Goal: Task Accomplishment & Management: Complete application form

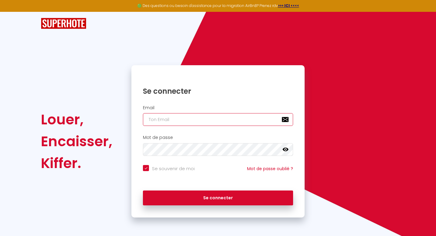
type input "[EMAIL_ADDRESS][DOMAIN_NAME]"
click at [218, 52] on div "Louer, Encaisser, Kiffer. Se connecter Email [EMAIL_ADDRESS][DOMAIN_NAME] Mot d…" at bounding box center [218, 114] width 354 height 205
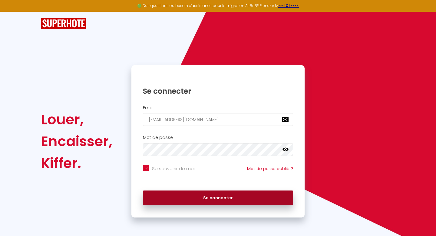
click at [219, 195] on button "Se connecter" at bounding box center [218, 197] width 150 height 15
checkbox input "true"
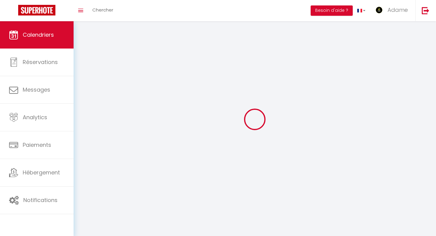
select select
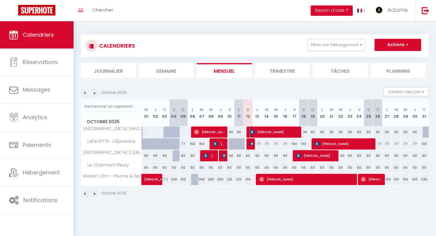
click at [254, 133] on img at bounding box center [252, 131] width 5 height 5
select select "OK"
select select "KO"
select select "0"
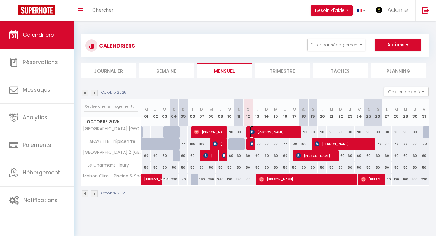
select select "1"
select select
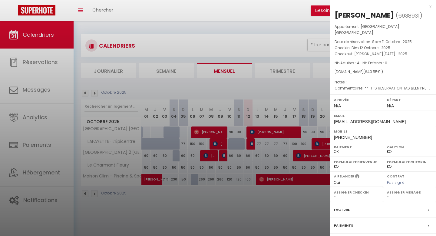
click at [296, 90] on div at bounding box center [218, 118] width 436 height 236
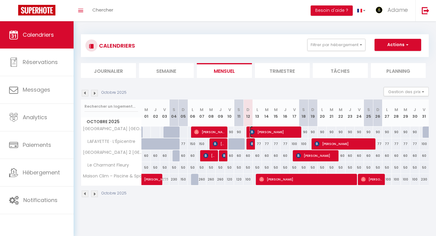
click at [285, 128] on span "[PERSON_NAME]" at bounding box center [275, 132] width 50 height 12
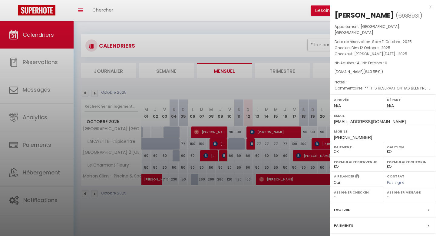
click at [274, 90] on div at bounding box center [218, 118] width 436 height 236
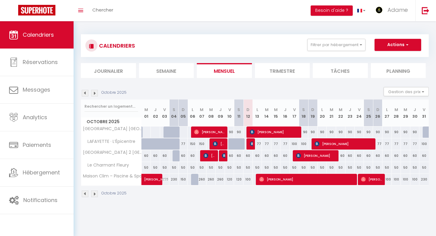
click at [259, 144] on div "77" at bounding box center [257, 143] width 9 height 11
type input "77"
type input "Lun 13 Octobre 2025"
type input "[DATE]"
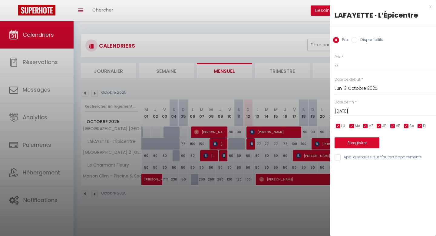
click at [431, 6] on div "x" at bounding box center [380, 6] width 101 height 7
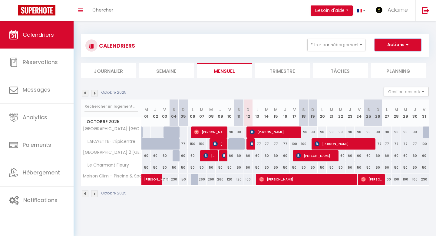
click at [414, 50] on button "Actions" at bounding box center [398, 45] width 47 height 12
click at [400, 60] on link "Nouvelle réservation" at bounding box center [391, 58] width 53 height 9
select select
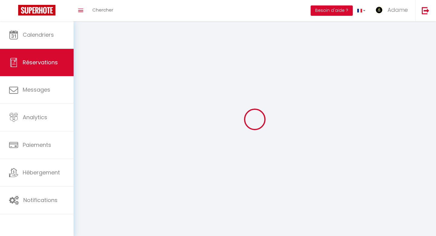
select select
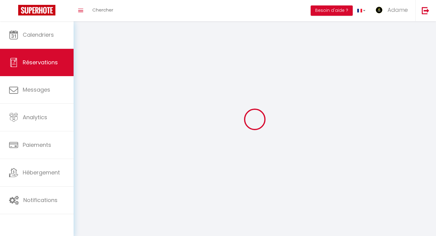
select select
checkbox input "false"
select select
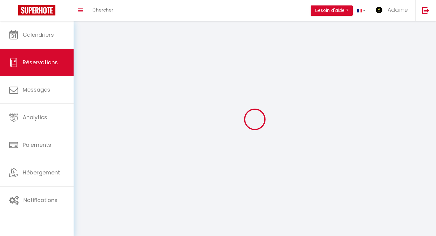
select select
checkbox input "false"
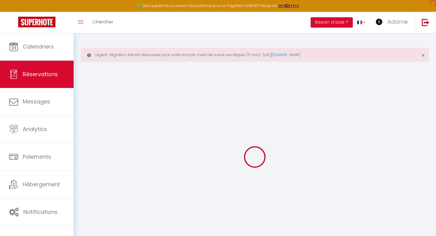
select select
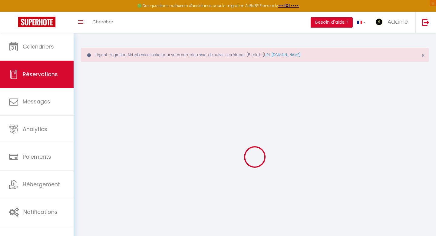
select select
checkbox input "false"
select select
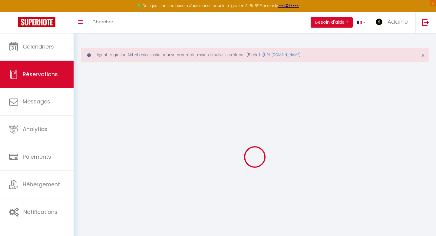
select select
checkbox input "false"
select select
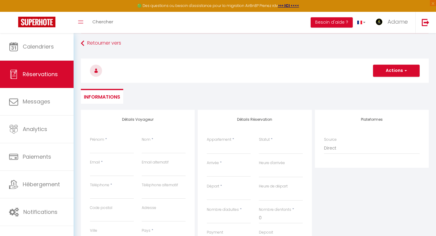
scroll to position [36, 0]
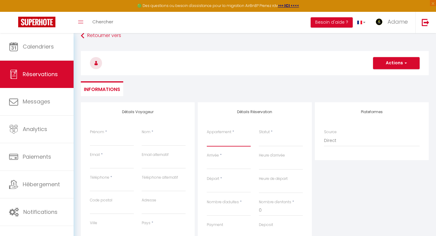
click at [220, 142] on select "Maison Clim – Piscine & Spa LAFAYETTE · L’Épicentre [GEOGRAPHIC_DATA] 2 [GEOGRA…" at bounding box center [229, 141] width 44 height 12
select select "56116"
select select
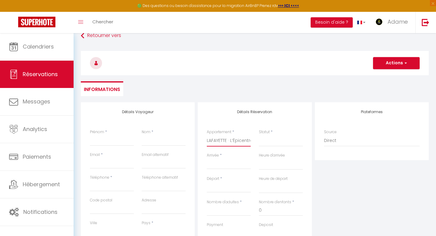
select select
checkbox input "false"
click at [113, 139] on input "Prénom" at bounding box center [112, 140] width 44 height 11
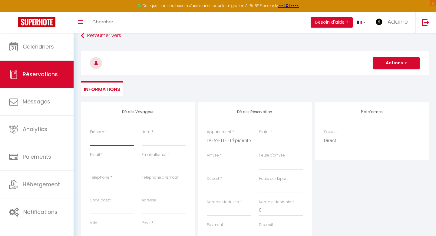
select select
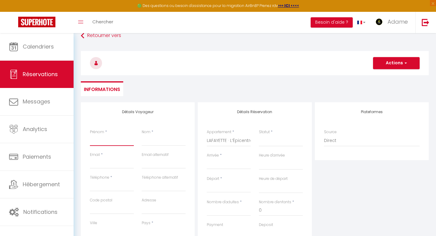
select select
checkbox input "false"
type input "p"
select select
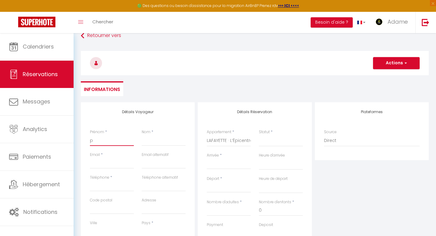
select select
checkbox input "false"
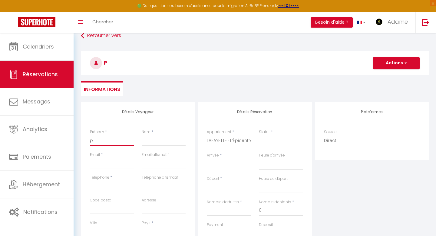
type input "pa"
select select
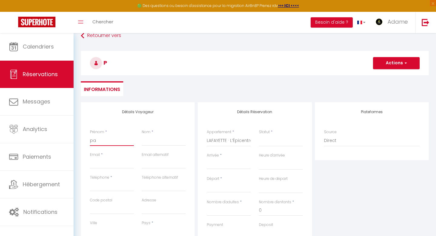
select select
checkbox input "false"
type input "pau"
select select
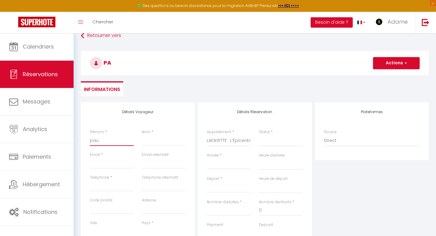
select select
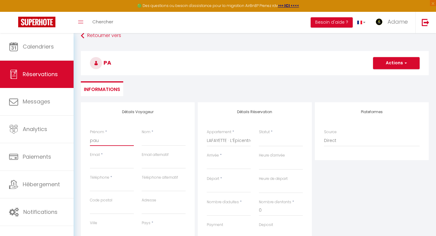
checkbox input "false"
type input "[PERSON_NAME]"
select select
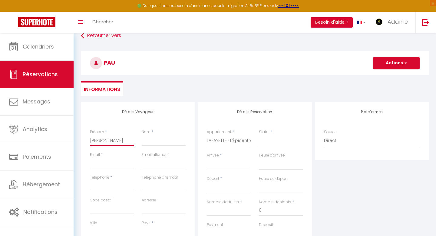
select select
checkbox input "false"
type input "[PERSON_NAME]"
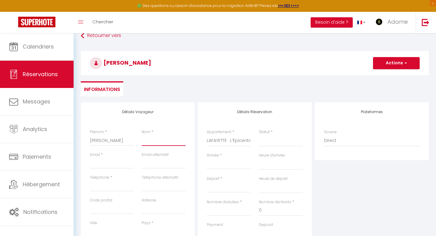
click at [150, 142] on input "Nom" at bounding box center [164, 140] width 44 height 11
type input "G"
select select
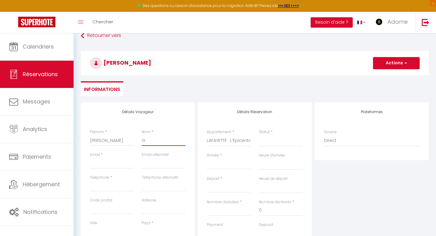
select select
checkbox input "false"
type input "Ga"
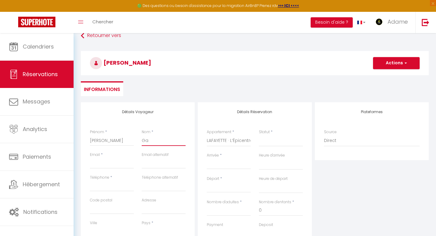
select select
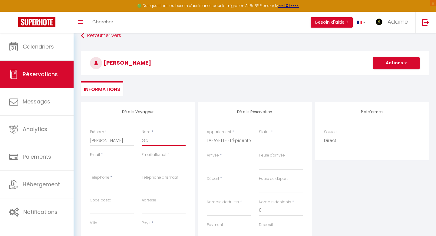
select select
checkbox input "false"
type input "Gas"
select select
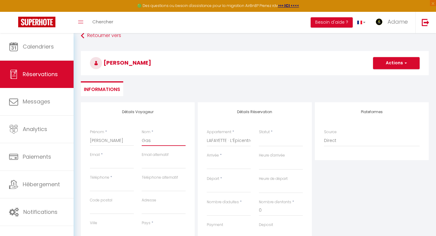
select select
checkbox input "false"
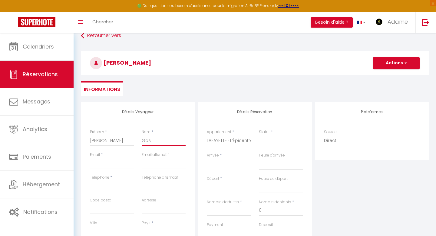
type input "Gast"
select select
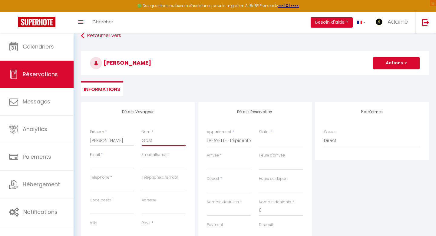
select select
checkbox input "false"
type input "Gasto"
select select
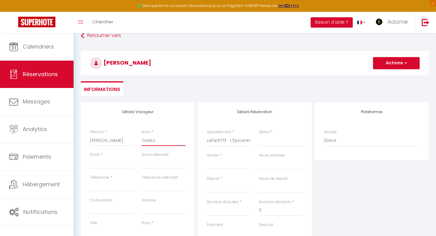
select select
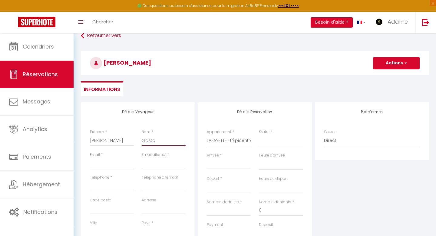
checkbox input "false"
type input "[PERSON_NAME]"
select select
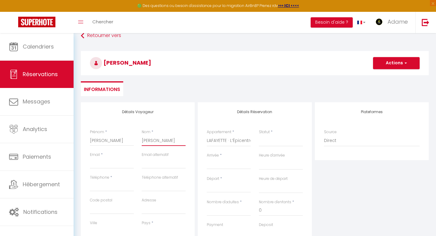
select select
checkbox input "false"
type input "[PERSON_NAME]"
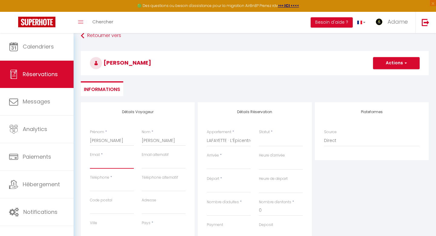
click at [117, 163] on input "Email client" at bounding box center [112, 162] width 44 height 11
click at [223, 92] on ul "Informations" at bounding box center [255, 88] width 348 height 15
click at [114, 165] on input "Email client" at bounding box center [112, 162] width 44 height 11
type input "a"
select select
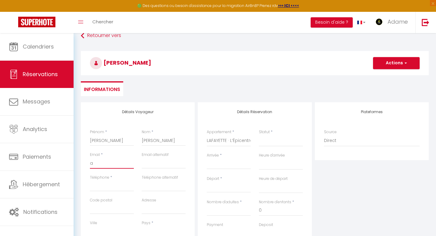
select select
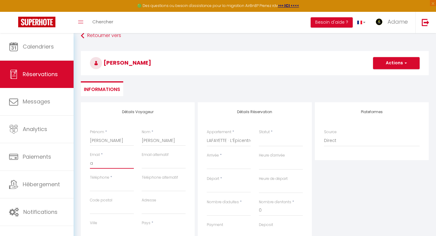
checkbox input "false"
type input "ad"
select select
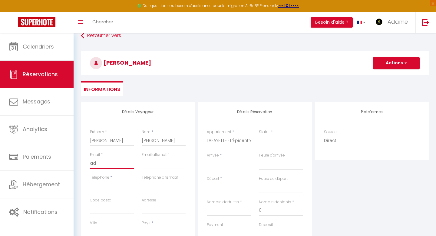
select select
checkbox input "false"
type input "adm"
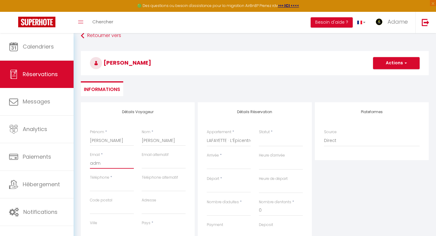
select select
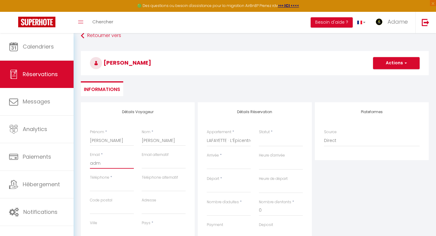
select select
checkbox input "false"
type input "adm."
select select
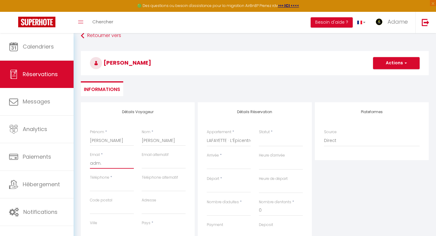
select select
checkbox input "false"
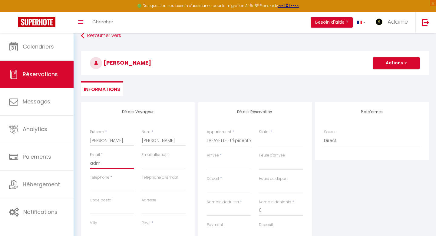
type input "adm.c"
select select
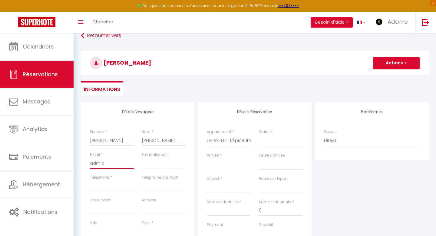
select select
checkbox input "false"
type input "[DOMAIN_NAME]"
select select
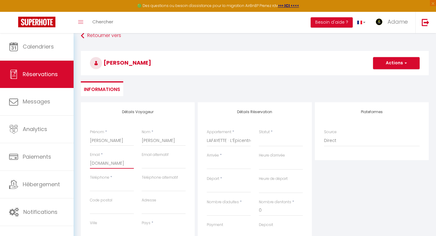
select select
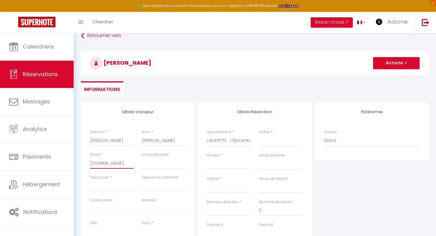
checkbox input "false"
type input "adm.con"
select select
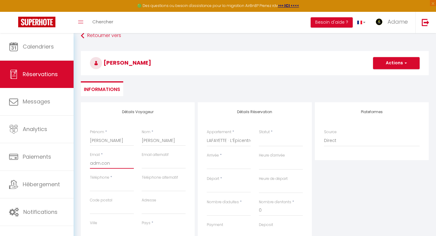
select select
click at [189, 98] on div "Retourner vers [PERSON_NAME] Actions Enregistrer Actions Enregistrer [PERSON_NA…" at bounding box center [255, 66] width 356 height 72
click at [101, 187] on input "Téléphone" at bounding box center [112, 185] width 44 height 11
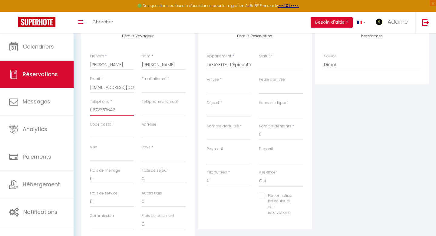
scroll to position [118, 0]
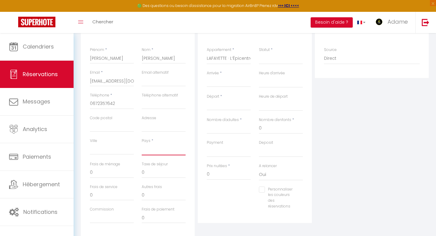
click at [157, 149] on select "[GEOGRAPHIC_DATA] [GEOGRAPHIC_DATA] [GEOGRAPHIC_DATA] [GEOGRAPHIC_DATA] [GEOGRA…" at bounding box center [164, 150] width 44 height 12
click at [229, 81] on input "Arrivée" at bounding box center [229, 82] width 44 height 8
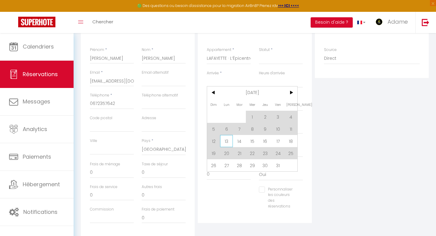
click at [225, 141] on span "13" at bounding box center [226, 141] width 13 height 12
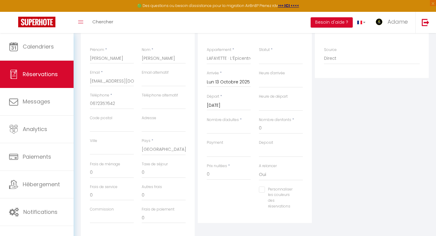
click at [225, 141] on div "Payment OK KO" at bounding box center [229, 148] width 44 height 17
click at [232, 106] on input "[DATE]" at bounding box center [229, 105] width 44 height 8
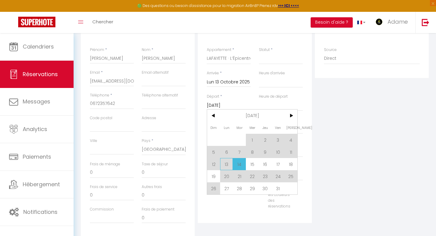
click at [228, 163] on span "13" at bounding box center [226, 164] width 13 height 12
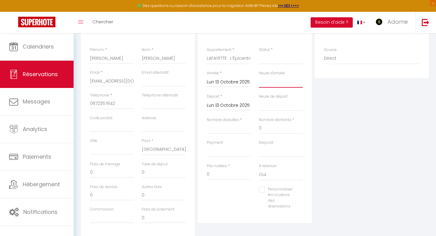
click at [273, 82] on select "00:00 00:30 01:00 01:30 02:00 02:30 03:00 03:30 04:00 04:30 05:00 05:30 06:00 0…" at bounding box center [281, 82] width 44 height 12
click at [224, 106] on input "Lun 13 Octobre 2025" at bounding box center [229, 105] width 44 height 8
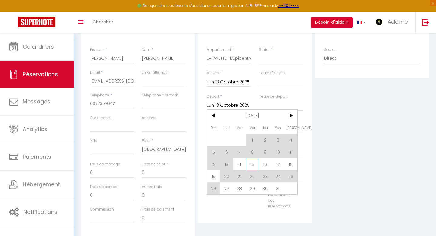
click at [253, 163] on span "15" at bounding box center [252, 164] width 13 height 12
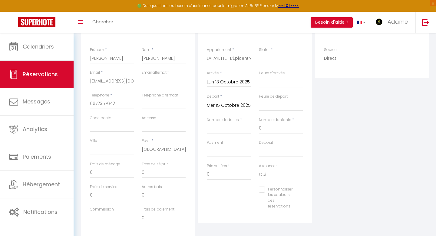
click at [253, 163] on div "Prix nuitées * 0" at bounding box center [229, 174] width 52 height 23
click at [231, 129] on input "Nombre d'adultes" at bounding box center [229, 128] width 44 height 11
click at [333, 131] on div "Plateformes Source Direct [DOMAIN_NAME] [DOMAIN_NAME] Chalet montagne Expedia G…" at bounding box center [371, 128] width 117 height 217
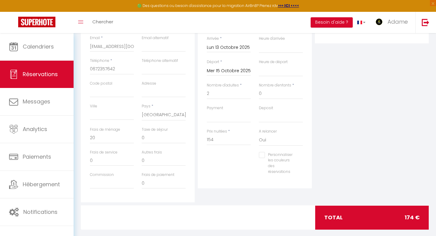
scroll to position [153, 0]
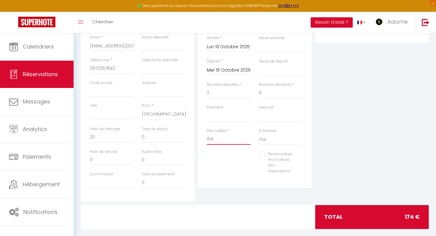
click at [223, 142] on input "154" at bounding box center [229, 139] width 44 height 11
click at [372, 147] on div "Plateformes Source Direct [DOMAIN_NAME] [DOMAIN_NAME] Chalet montagne Expedia G…" at bounding box center [371, 93] width 117 height 217
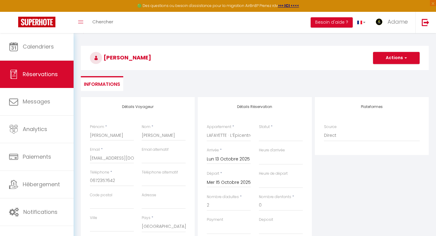
scroll to position [40, 0]
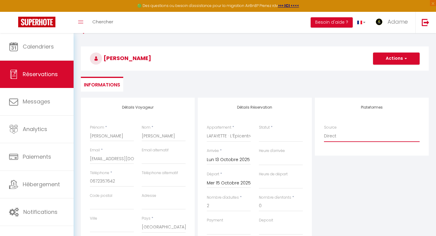
click at [332, 135] on select "Direct [DOMAIN_NAME] [DOMAIN_NAME] Chalet montagne Expedia Gite de [GEOGRAPHIC_…" at bounding box center [372, 136] width 96 height 12
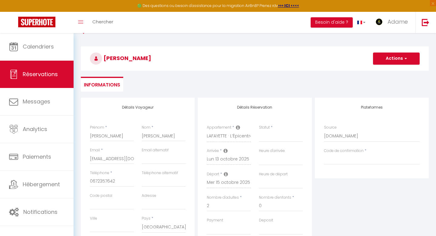
click at [343, 186] on div "Plateformes Source Direct [DOMAIN_NAME] [DOMAIN_NAME] Chalet montagne Expedia G…" at bounding box center [371, 206] width 117 height 217
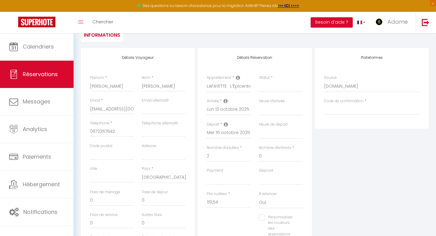
scroll to position [92, 0]
click at [272, 85] on select "Confirmé Non Confirmé [PERSON_NAME] par le voyageur No Show Request" at bounding box center [281, 85] width 44 height 12
click at [280, 153] on input "0" at bounding box center [281, 154] width 44 height 11
click at [341, 150] on div "Plateformes Source Direct [DOMAIN_NAME] [DOMAIN_NAME] Chalet montagne Expedia G…" at bounding box center [371, 154] width 117 height 217
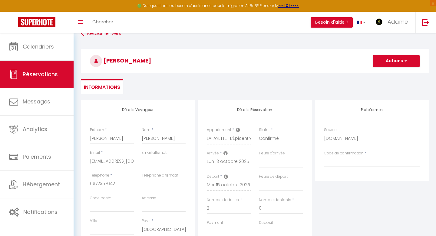
scroll to position [0, 0]
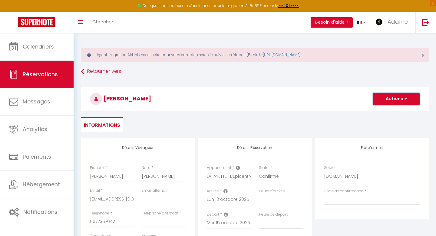
click at [391, 98] on button "Actions" at bounding box center [396, 99] width 47 height 12
click at [381, 113] on link "Enregistrer" at bounding box center [390, 112] width 48 height 8
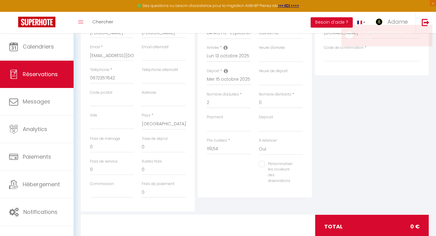
scroll to position [152, 0]
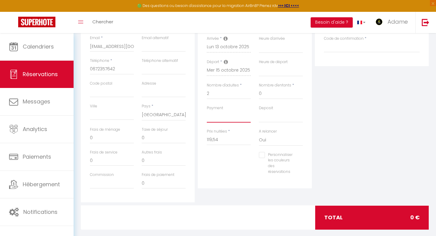
click at [225, 117] on select "OK KO" at bounding box center [229, 117] width 44 height 12
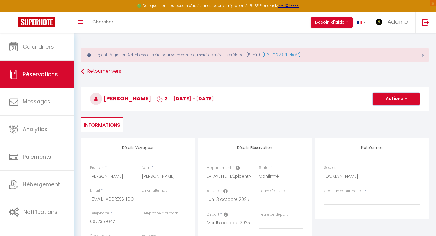
click at [391, 100] on button "Actions" at bounding box center [396, 99] width 47 height 12
click at [385, 109] on link "Enregistrer" at bounding box center [390, 112] width 48 height 8
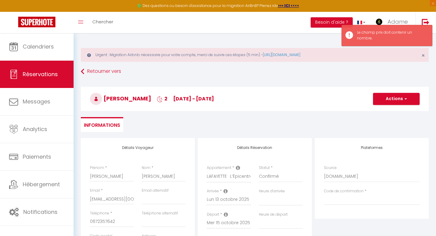
scroll to position [61, 0]
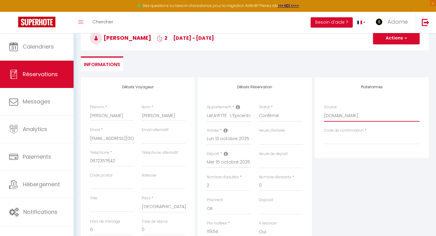
click at [342, 111] on select "Direct [DOMAIN_NAME] [DOMAIN_NAME] Chalet montagne Expedia Gite de [GEOGRAPHIC_…" at bounding box center [372, 116] width 96 height 12
click at [343, 164] on div "Plateformes Source Direct [DOMAIN_NAME] [DOMAIN_NAME] Chalet montagne Expedia G…" at bounding box center [371, 185] width 117 height 217
click at [353, 111] on select "Direct [DOMAIN_NAME] [DOMAIN_NAME] Chalet montagne Expedia Gite de [GEOGRAPHIC_…" at bounding box center [372, 116] width 96 height 12
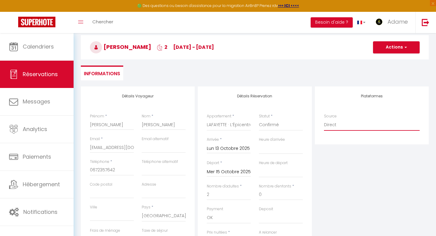
scroll to position [51, 0]
click at [392, 53] on button "Actions" at bounding box center [396, 47] width 47 height 12
click at [383, 63] on link "Enregistrer" at bounding box center [390, 61] width 48 height 8
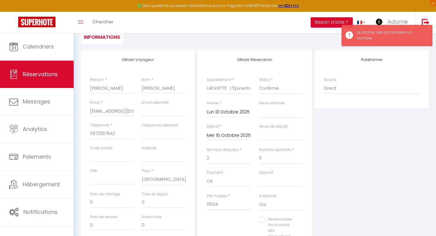
scroll to position [145, 0]
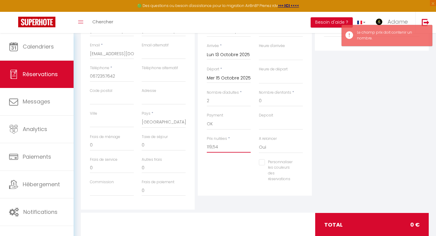
click at [222, 148] on input "119,54" at bounding box center [229, 146] width 44 height 11
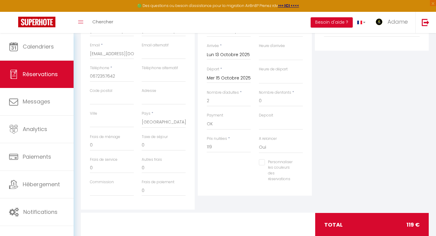
click at [339, 130] on div "Plateformes Source Direct [DOMAIN_NAME] [DOMAIN_NAME] Chalet montagne Expedia G…" at bounding box center [371, 101] width 117 height 217
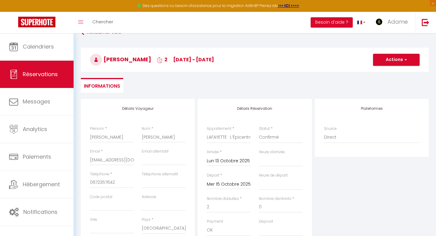
scroll to position [31, 0]
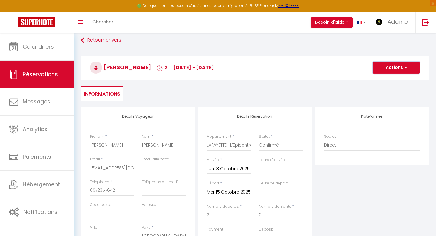
click at [383, 68] on button "Actions" at bounding box center [396, 67] width 47 height 12
click at [377, 78] on link "Enregistrer" at bounding box center [390, 81] width 48 height 8
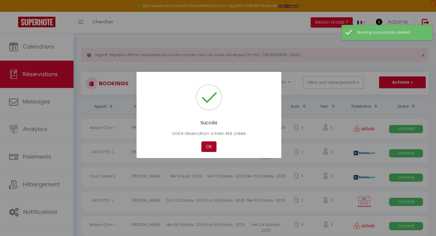
click at [213, 144] on button "OK" at bounding box center [208, 146] width 15 height 11
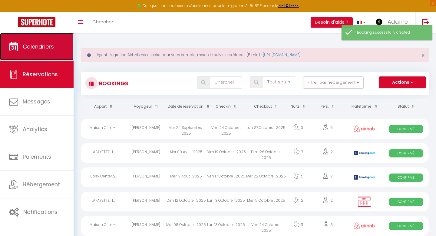
click at [33, 48] on span "Calendriers" at bounding box center [38, 47] width 31 height 8
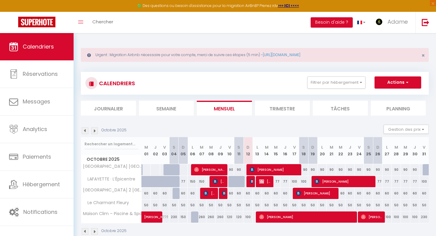
click at [304, 181] on div "100" at bounding box center [303, 181] width 9 height 11
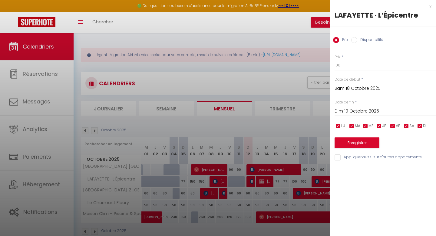
click at [309, 124] on div at bounding box center [218, 118] width 436 height 236
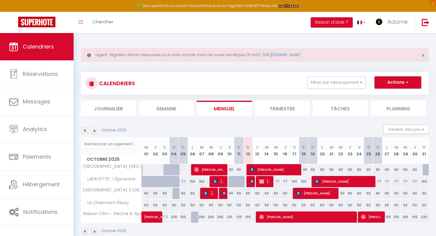
click at [388, 81] on button "Actions" at bounding box center [398, 82] width 47 height 12
click at [380, 97] on link "Nouvelle réservation" at bounding box center [391, 96] width 53 height 9
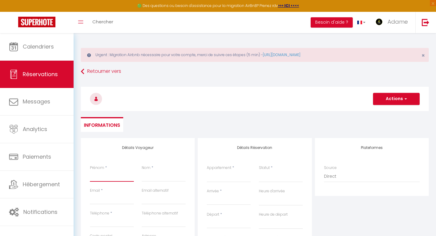
click at [104, 174] on input "Prénom" at bounding box center [112, 175] width 44 height 11
click at [147, 177] on input "Nom" at bounding box center [164, 175] width 44 height 11
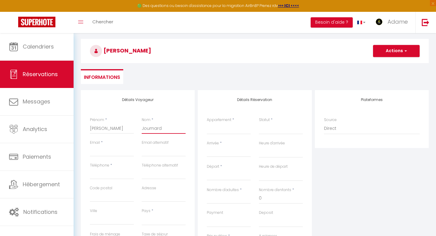
scroll to position [48, 0]
click at [109, 152] on input "Email client" at bounding box center [112, 150] width 44 height 11
click at [355, 161] on div "Plateformes Source Direct [DOMAIN_NAME] [DOMAIN_NAME] Chalet montagne Expedia G…" at bounding box center [371, 198] width 117 height 217
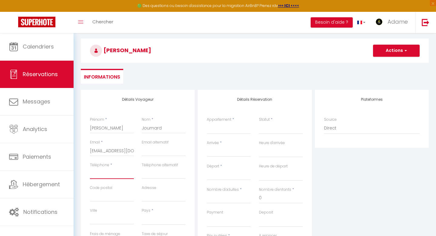
click at [108, 171] on input "Téléphone" at bounding box center [112, 173] width 44 height 11
click at [224, 129] on select "Maison Clim – Piscine & Spa LAFAYETTE · L’Épicentre [GEOGRAPHIC_DATA] 2 [GEOGRA…" at bounding box center [229, 128] width 44 height 12
click at [269, 127] on select "Confirmé Non Confirmé [PERSON_NAME] par le voyageur No Show Request" at bounding box center [281, 128] width 44 height 12
click at [267, 130] on select "Confirmé Non Confirmé [PERSON_NAME] par le voyageur No Show Request" at bounding box center [281, 128] width 44 height 12
click at [274, 129] on select "Confirmé Non Confirmé [PERSON_NAME] par le voyageur No Show Request" at bounding box center [281, 128] width 44 height 12
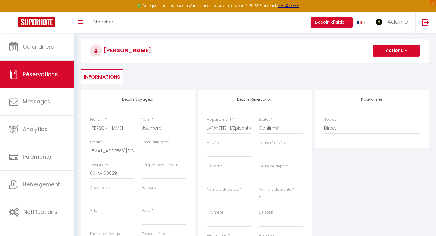
click at [228, 151] on input "Arrivée" at bounding box center [229, 152] width 44 height 8
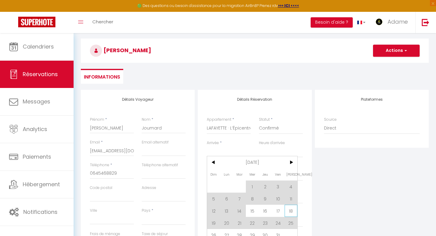
click at [291, 209] on span "18" at bounding box center [291, 210] width 13 height 12
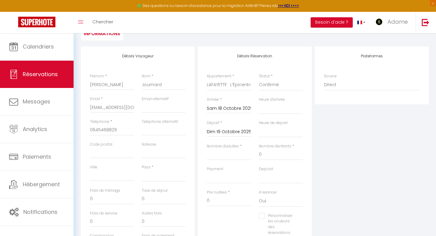
scroll to position [93, 0]
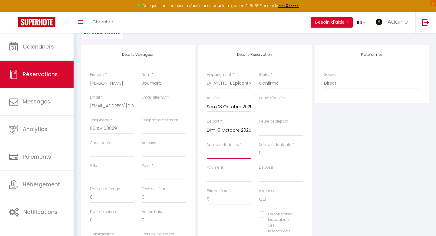
click at [227, 154] on input "Nombre d'adultes" at bounding box center [229, 152] width 44 height 11
click at [341, 145] on div "Plateformes Source Direct [DOMAIN_NAME] [DOMAIN_NAME] Chalet montagne Expedia G…" at bounding box center [371, 153] width 117 height 217
click at [230, 176] on select "OK KO" at bounding box center [229, 176] width 44 height 12
drag, startPoint x: 221, startPoint y: 199, endPoint x: 178, endPoint y: 194, distance: 43.4
click at [178, 194] on div "Détails Voyageur Prénom * [PERSON_NAME] * Joumard Email * [EMAIL_ADDRESS][DOMAI…" at bounding box center [254, 153] width 351 height 217
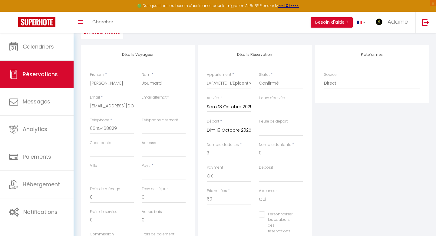
click at [326, 176] on div "Plateformes Source Direct [DOMAIN_NAME] [DOMAIN_NAME] Chalet montagne Expedia G…" at bounding box center [371, 153] width 117 height 217
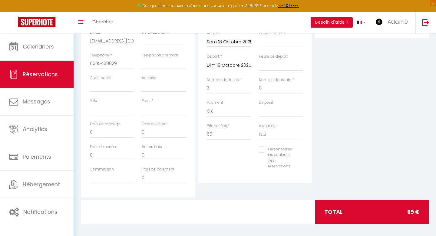
scroll to position [153, 0]
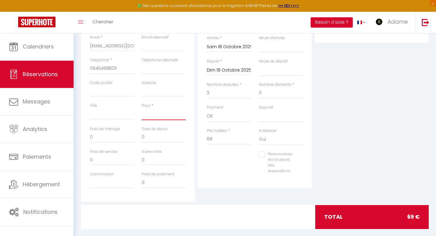
click at [151, 110] on select "[GEOGRAPHIC_DATA] [GEOGRAPHIC_DATA] [GEOGRAPHIC_DATA] [GEOGRAPHIC_DATA] [GEOGRA…" at bounding box center [164, 114] width 44 height 12
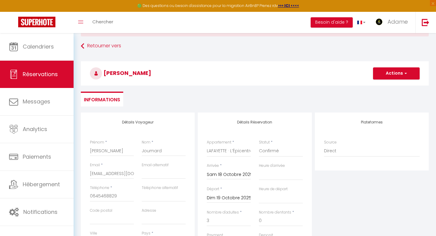
scroll to position [24, 0]
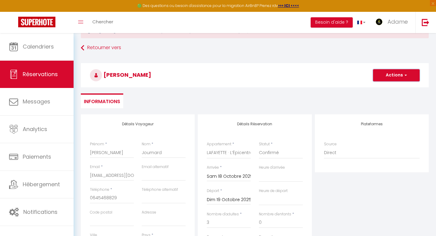
click at [395, 75] on button "Actions" at bounding box center [396, 75] width 47 height 12
click at [384, 89] on link "Enregistrer" at bounding box center [390, 88] width 48 height 8
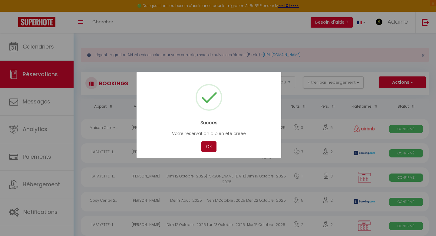
click at [214, 147] on button "OK" at bounding box center [208, 146] width 15 height 11
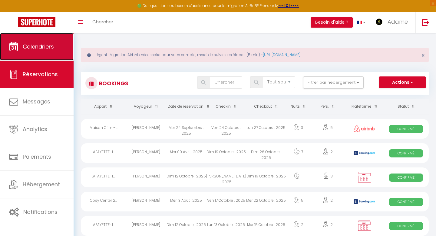
click at [53, 51] on link "Calendriers" at bounding box center [37, 46] width 74 height 27
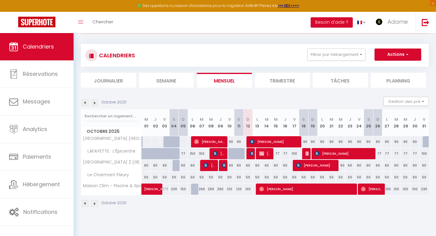
scroll to position [29, 0]
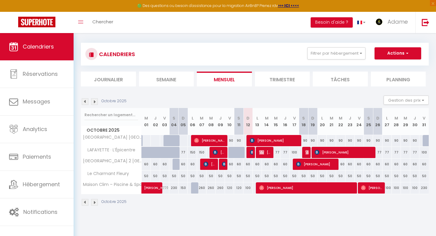
click at [378, 154] on div "77" at bounding box center [377, 152] width 9 height 11
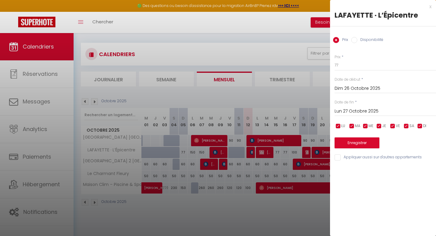
click at [320, 95] on div at bounding box center [218, 118] width 436 height 236
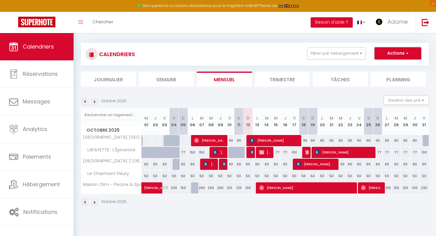
click at [395, 55] on button "Actions" at bounding box center [398, 53] width 47 height 12
click at [382, 65] on link "Nouvelle réservation" at bounding box center [391, 67] width 53 height 9
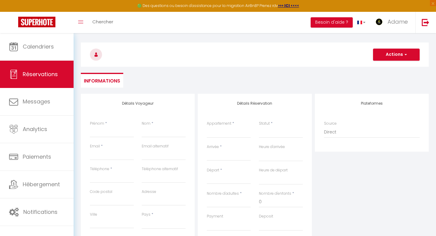
scroll to position [51, 0]
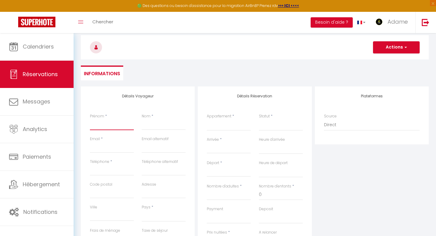
click at [109, 124] on input "Prénom" at bounding box center [112, 124] width 44 height 11
click at [152, 128] on input "Nom" at bounding box center [164, 124] width 44 height 11
click at [106, 150] on input "Email client" at bounding box center [112, 147] width 44 height 11
click at [392, 151] on div "Plateformes Source Direct [DOMAIN_NAME] [DOMAIN_NAME] Chalet montagne Expedia G…" at bounding box center [371, 194] width 117 height 217
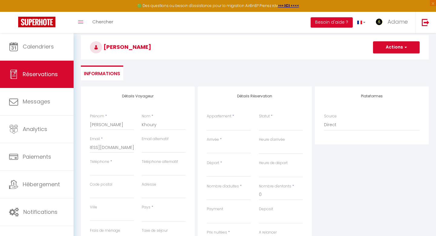
scroll to position [0, 0]
click at [109, 168] on input "Téléphone" at bounding box center [112, 169] width 44 height 11
click at [354, 180] on div "Plateformes Source Direct [DOMAIN_NAME] [DOMAIN_NAME] Chalet montagne Expedia G…" at bounding box center [371, 194] width 117 height 217
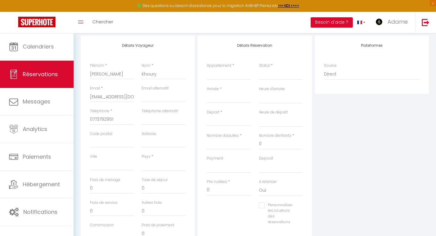
scroll to position [109, 0]
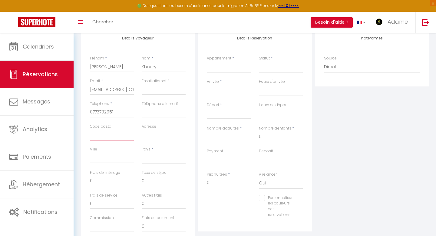
click at [106, 136] on input "Code postal" at bounding box center [112, 134] width 44 height 11
click at [436, 160] on div "Urgent : Migration Airbnb nécessaire pour votre compte, merci de suivre ces éta…" at bounding box center [255, 106] width 362 height 364
click at [155, 161] on select "[GEOGRAPHIC_DATA] [GEOGRAPHIC_DATA] [GEOGRAPHIC_DATA] [GEOGRAPHIC_DATA] [GEOGRA…" at bounding box center [164, 158] width 44 height 12
click at [383, 141] on div "Plateformes Source Direct [DOMAIN_NAME] [DOMAIN_NAME] Chalet montagne Expedia G…" at bounding box center [371, 136] width 117 height 217
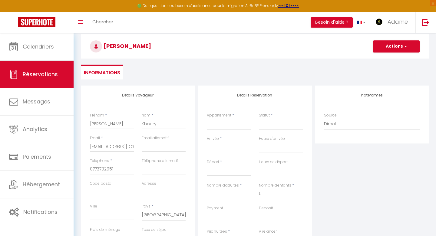
scroll to position [45, 0]
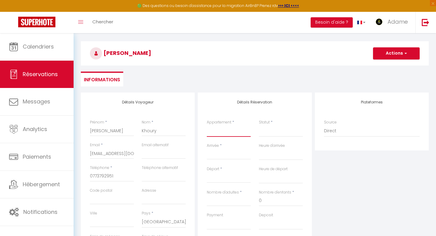
click at [220, 131] on select "Maison Clim – Piscine & Spa LAFAYETTE · L’Épicentre [GEOGRAPHIC_DATA] 2 [GEOGRA…" at bounding box center [229, 131] width 44 height 12
click at [270, 132] on select "Confirmé Non Confirmé [PERSON_NAME] par le voyageur No Show Request" at bounding box center [281, 131] width 44 height 12
click at [261, 133] on select "Confirmé Non Confirmé [PERSON_NAME] par le voyageur No Show Request" at bounding box center [281, 131] width 44 height 12
click at [272, 133] on select "Confirmé Non Confirmé [PERSON_NAME] par le voyageur No Show Request" at bounding box center [281, 131] width 44 height 12
click at [226, 154] on input "Arrivée" at bounding box center [229, 155] width 44 height 8
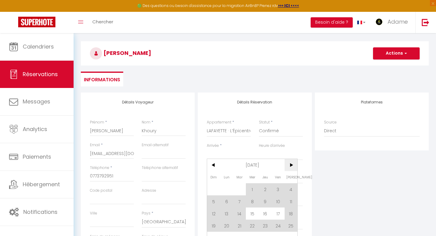
click at [290, 166] on span ">" at bounding box center [291, 165] width 13 height 12
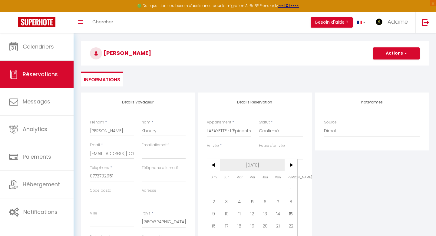
click at [212, 166] on span "<" at bounding box center [213, 165] width 13 height 12
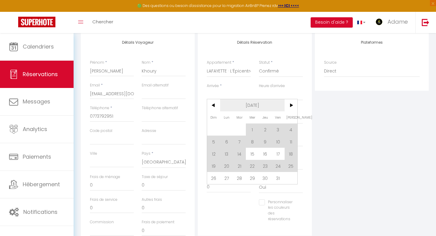
scroll to position [109, 0]
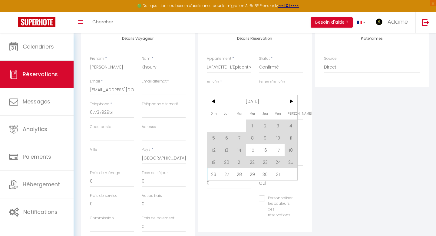
click at [215, 176] on span "26" at bounding box center [213, 174] width 13 height 12
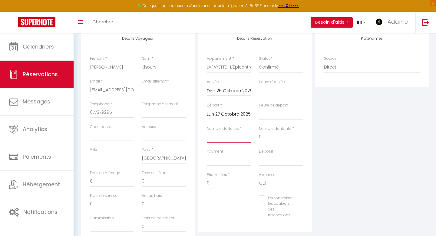
click at [227, 140] on input "Nombre d'adultes" at bounding box center [229, 136] width 44 height 11
click at [344, 131] on div "Plateformes Source Direct [DOMAIN_NAME] [DOMAIN_NAME] Chalet montagne Expedia G…" at bounding box center [371, 137] width 117 height 217
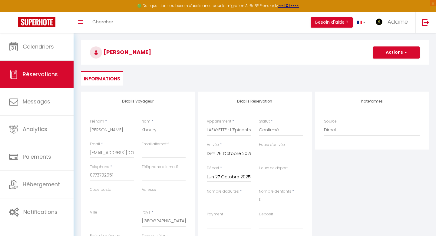
scroll to position [44, 0]
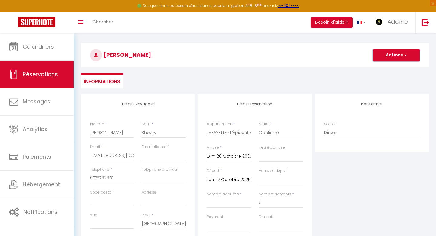
click at [383, 58] on button "Actions" at bounding box center [396, 55] width 47 height 12
click at [380, 69] on link "Enregistrer" at bounding box center [390, 69] width 48 height 8
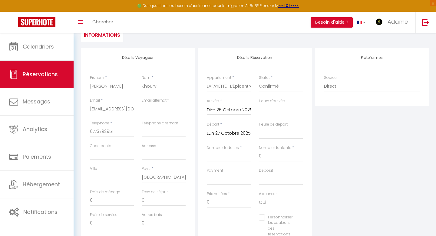
scroll to position [110, 0]
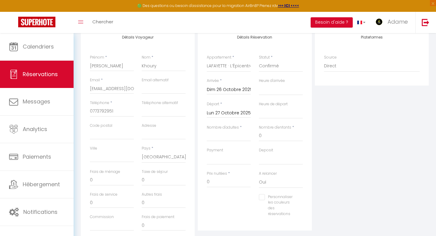
click at [351, 131] on div "Plateformes Source Direct [DOMAIN_NAME] [DOMAIN_NAME] Chalet montagne Expedia G…" at bounding box center [371, 136] width 117 height 217
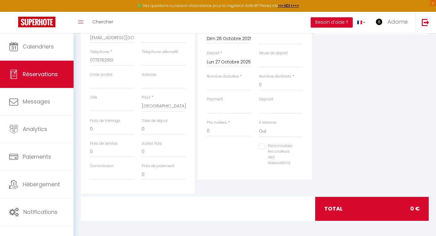
scroll to position [0, 0]
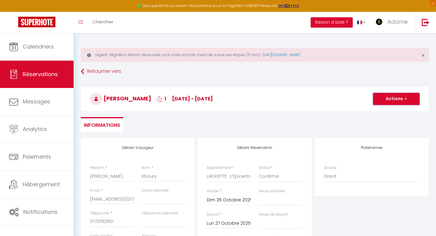
click at [392, 100] on button "Actions" at bounding box center [396, 99] width 47 height 12
click at [377, 111] on link "Enregistrer" at bounding box center [390, 112] width 48 height 8
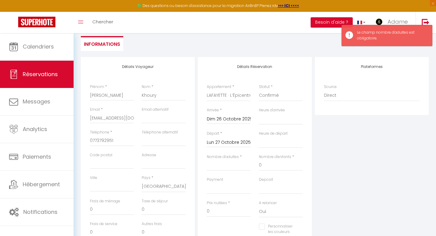
scroll to position [118, 0]
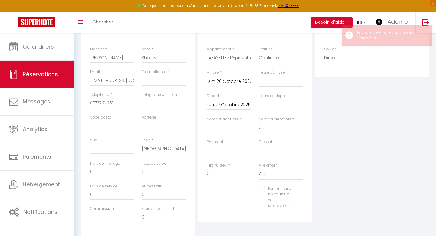
click at [235, 129] on input "Nombre d'adultes" at bounding box center [229, 127] width 44 height 11
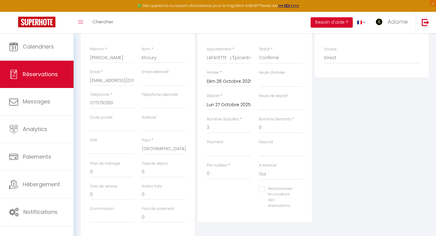
click at [333, 125] on div "Plateformes Source Direct [DOMAIN_NAME] [DOMAIN_NAME] Chalet montagne Expedia G…" at bounding box center [371, 127] width 117 height 217
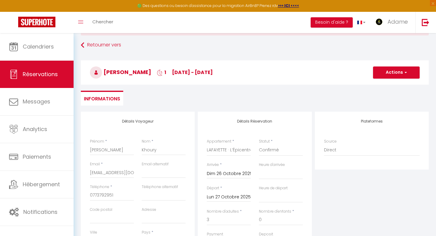
scroll to position [18, 0]
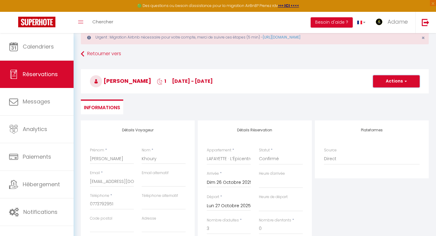
click at [392, 82] on button "Actions" at bounding box center [396, 81] width 47 height 12
click at [380, 95] on link "Enregistrer" at bounding box center [390, 95] width 48 height 8
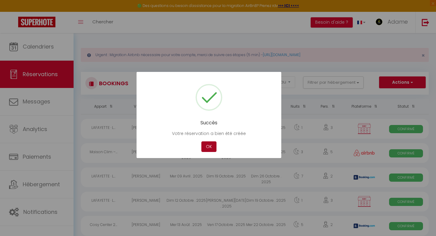
click at [206, 144] on button "OK" at bounding box center [208, 146] width 15 height 11
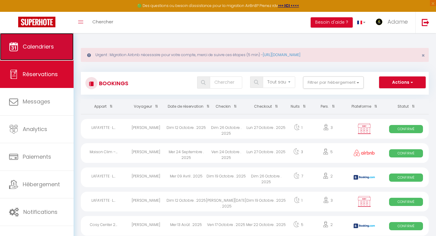
click at [51, 48] on span "Calendriers" at bounding box center [38, 47] width 31 height 8
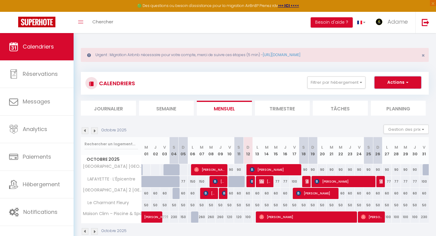
click at [394, 83] on button "Actions" at bounding box center [398, 82] width 47 height 12
click at [385, 93] on link "Nouvelle réservation" at bounding box center [391, 96] width 53 height 9
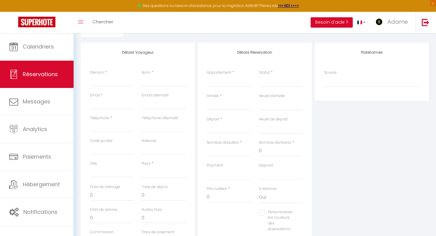
scroll to position [95, 0]
click at [100, 82] on input "Prénom" at bounding box center [112, 81] width 44 height 11
click at [148, 86] on input "Nom" at bounding box center [164, 81] width 44 height 11
click at [110, 105] on input "Email client" at bounding box center [112, 103] width 44 height 11
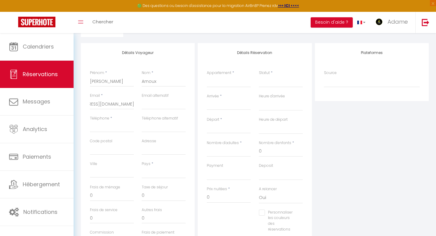
click at [365, 124] on div "Plateformes Source Direct [DOMAIN_NAME] [DOMAIN_NAME] Chalet montagne Expedia G…" at bounding box center [371, 151] width 117 height 217
click at [112, 124] on input "Téléphone" at bounding box center [112, 126] width 44 height 11
click at [362, 129] on div "Plateformes Source Direct [DOMAIN_NAME] [DOMAIN_NAME] Chalet montagne Expedia G…" at bounding box center [371, 151] width 117 height 217
click at [157, 177] on select "[GEOGRAPHIC_DATA] [GEOGRAPHIC_DATA] [GEOGRAPHIC_DATA] [GEOGRAPHIC_DATA] [GEOGRA…" at bounding box center [164, 173] width 44 height 12
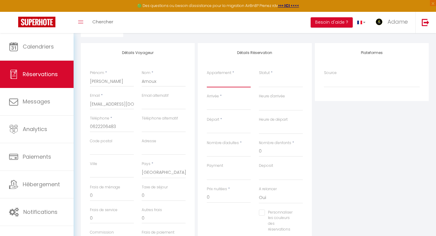
click at [231, 81] on select "Maison Clim – Piscine & Spa LAFAYETTE · L’Épicentre [GEOGRAPHIC_DATA] 2 [GEOGRA…" at bounding box center [229, 82] width 44 height 12
click at [275, 82] on select "Confirmé Non Confirmé [PERSON_NAME] par le voyageur No Show Request" at bounding box center [281, 82] width 44 height 12
click at [224, 108] on input "Arrivée" at bounding box center [229, 105] width 44 height 8
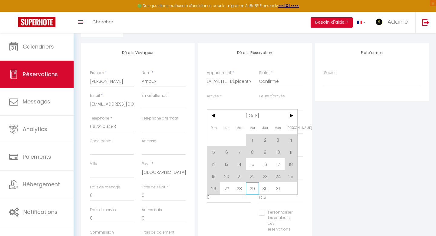
click at [252, 187] on span "29" at bounding box center [252, 188] width 13 height 12
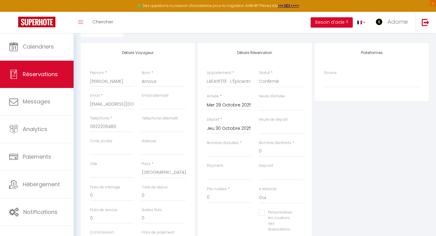
click at [233, 131] on input "Jeu 30 Octobre 2025" at bounding box center [229, 128] width 44 height 8
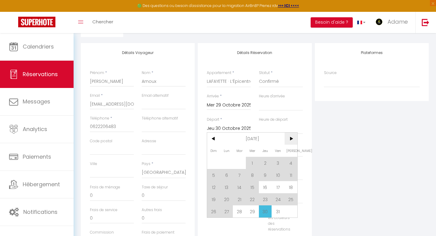
click at [294, 140] on span ">" at bounding box center [291, 138] width 13 height 12
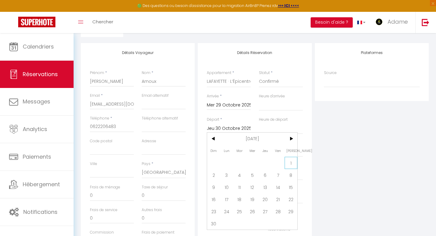
click at [288, 165] on span "1" at bounding box center [291, 163] width 13 height 12
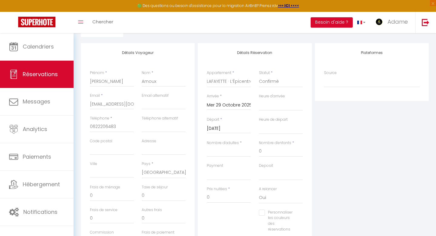
click at [335, 152] on div "Plateformes Source Direct [DOMAIN_NAME] [DOMAIN_NAME] Chalet montagne Expedia G…" at bounding box center [371, 151] width 117 height 217
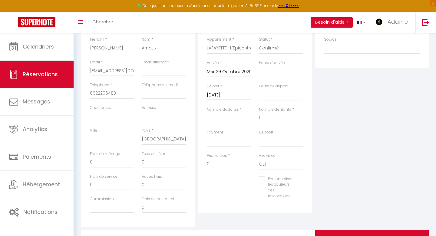
scroll to position [132, 0]
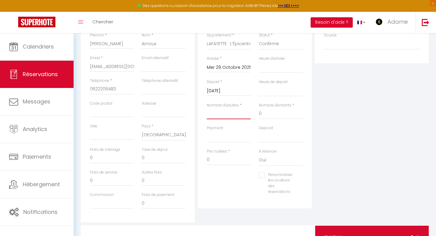
click at [230, 116] on input "Nombre d'adultes" at bounding box center [229, 113] width 44 height 11
click at [373, 126] on div "Plateformes Source Direct [DOMAIN_NAME] [DOMAIN_NAME] Chalet montagne Expedia G…" at bounding box center [371, 113] width 117 height 217
drag, startPoint x: 220, startPoint y: 161, endPoint x: 202, endPoint y: 161, distance: 17.9
click at [202, 161] on div "Détails Réservation Appartement * Maison Clim – Piscine & Spa LAFAYETTE · [GEOG…" at bounding box center [255, 106] width 114 height 203
click at [331, 143] on div "Plateformes Source Direct [DOMAIN_NAME] [DOMAIN_NAME] Chalet montagne Expedia G…" at bounding box center [371, 113] width 117 height 217
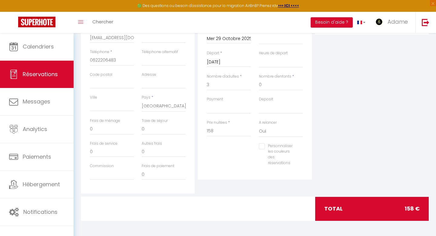
scroll to position [0, 0]
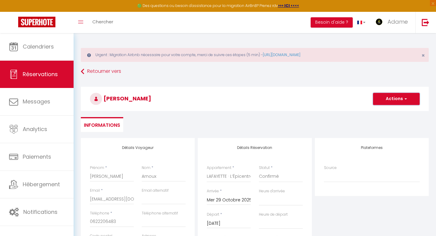
click at [395, 102] on button "Actions" at bounding box center [396, 99] width 47 height 12
click at [383, 112] on link "Enregistrer" at bounding box center [390, 112] width 48 height 8
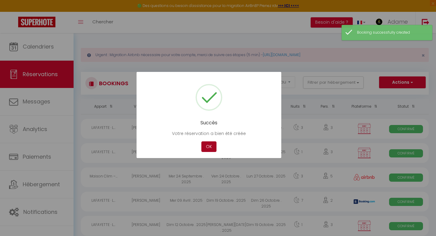
click at [212, 147] on button "OK" at bounding box center [208, 146] width 15 height 11
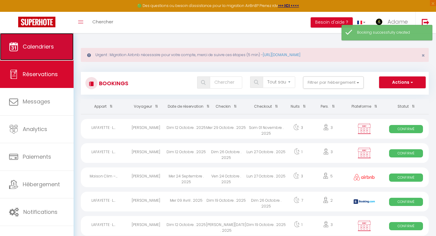
click at [28, 51] on link "Calendriers" at bounding box center [37, 46] width 74 height 27
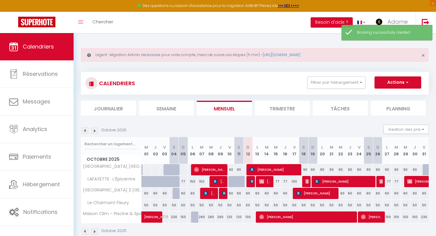
scroll to position [33, 0]
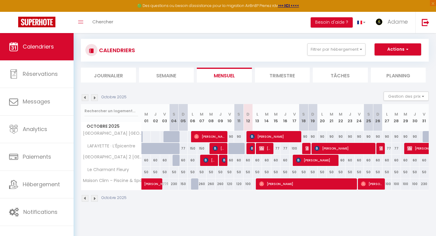
click at [96, 96] on img at bounding box center [94, 97] width 7 height 7
